Goal: Communication & Community: Answer question/provide support

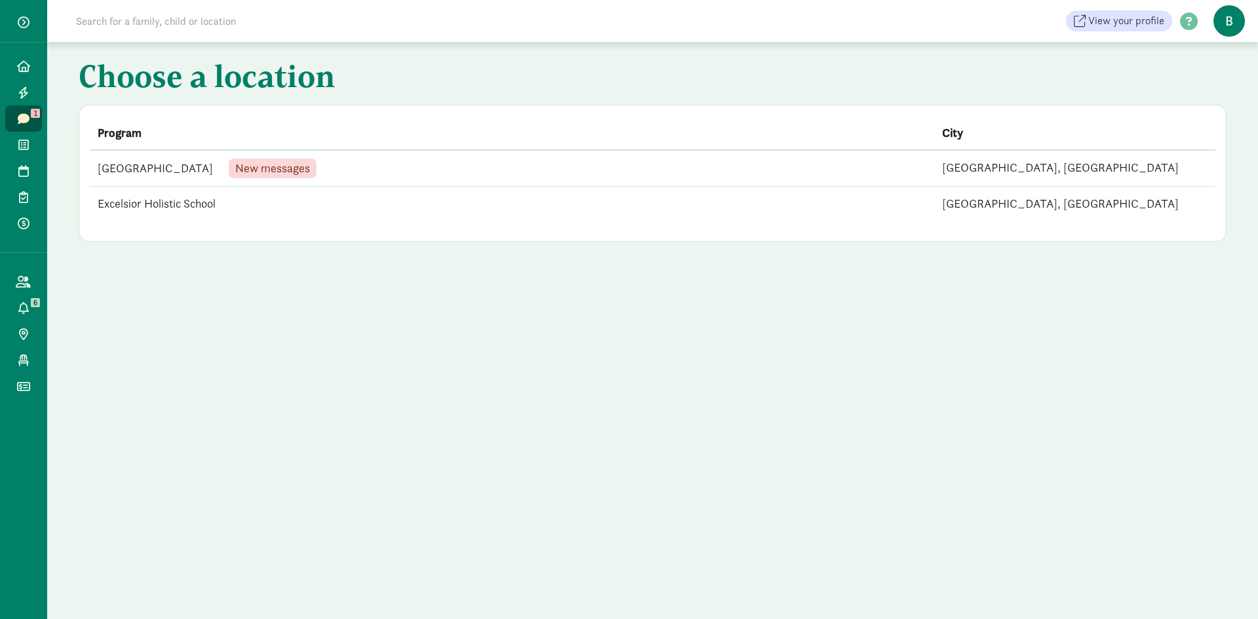
click at [28, 106] on link "Messages 1" at bounding box center [23, 118] width 37 height 26
click at [312, 153] on td "[GEOGRAPHIC_DATA]" at bounding box center [512, 167] width 844 height 35
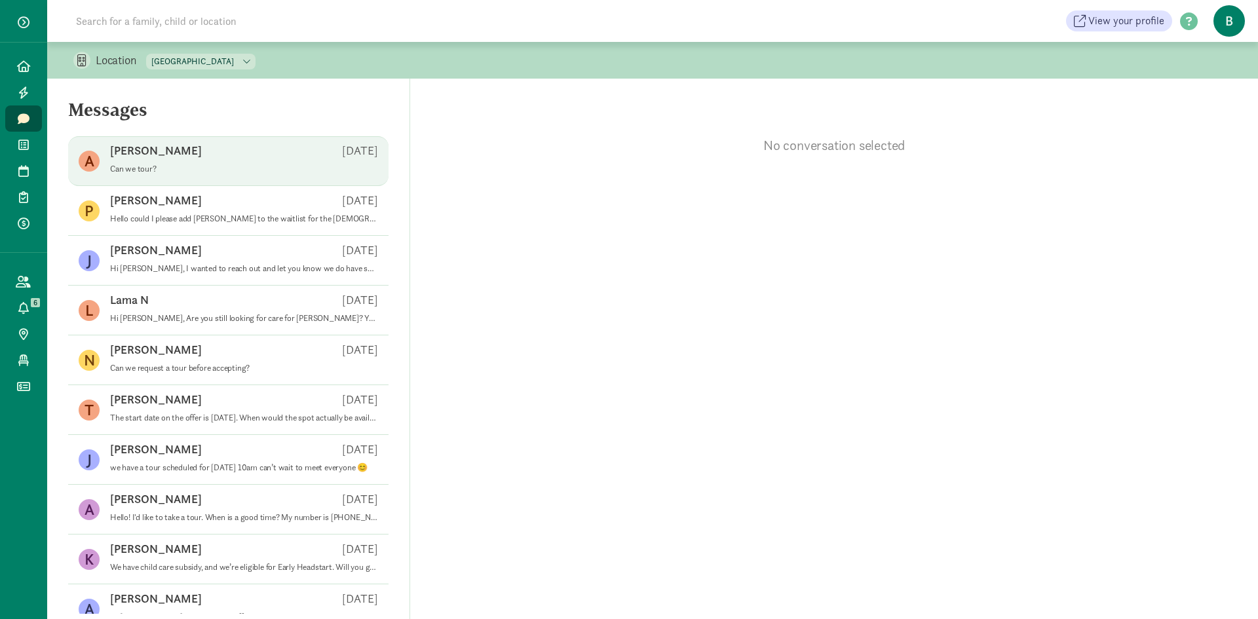
click at [223, 163] on div "[PERSON_NAME] [DATE]" at bounding box center [244, 153] width 268 height 21
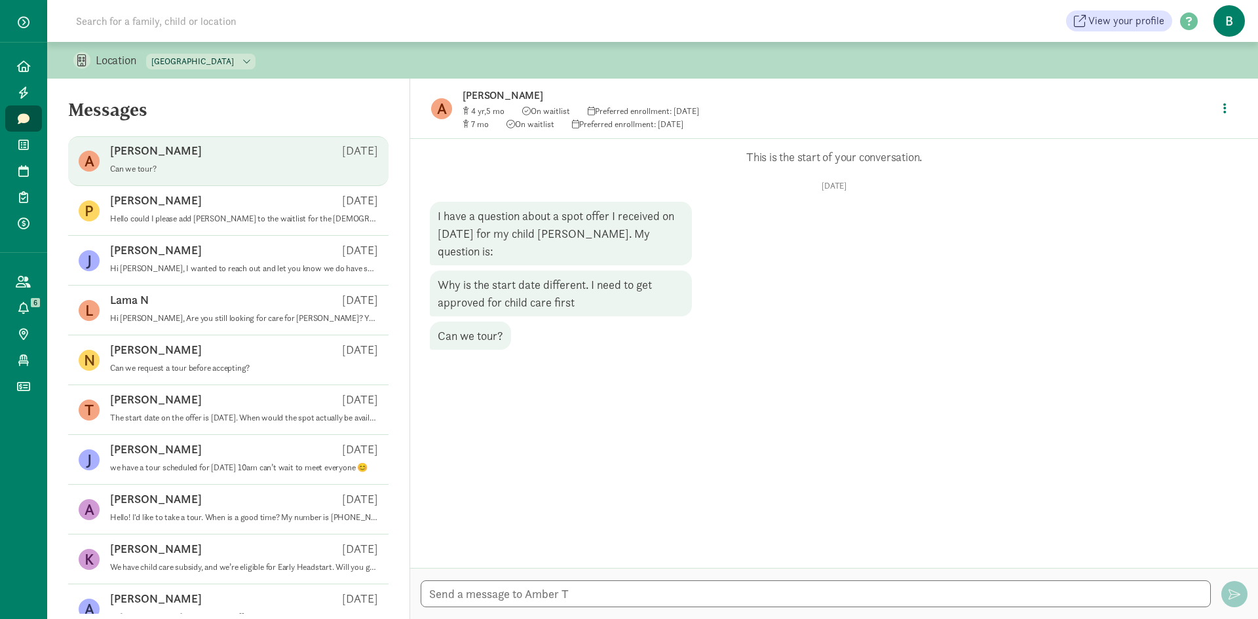
click at [449, 114] on figure "A" at bounding box center [441, 108] width 21 height 21
